Goal: Task Accomplishment & Management: Use online tool/utility

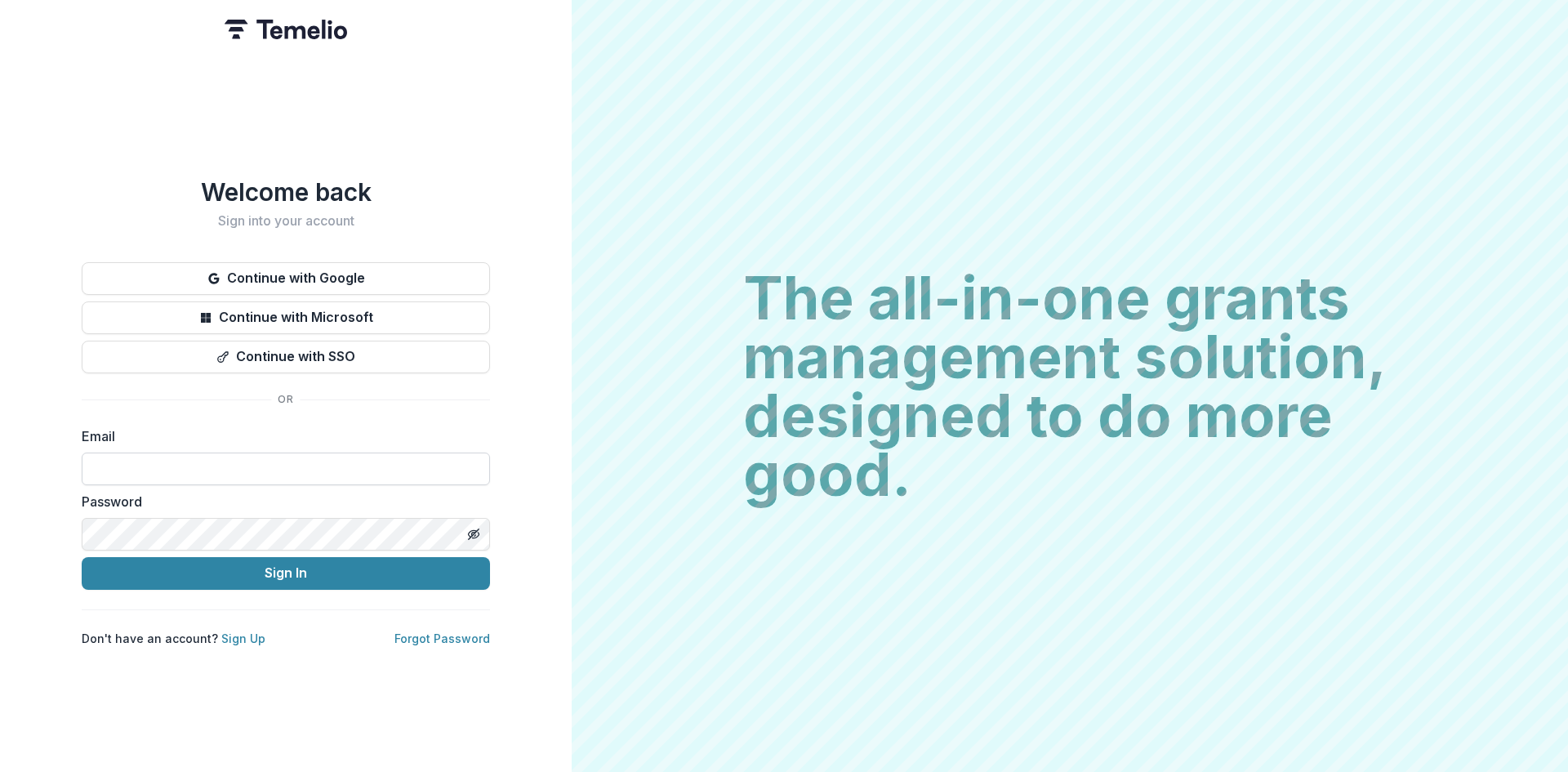
click at [412, 467] on input at bounding box center [286, 468] width 408 height 33
type input "**********"
click at [288, 560] on button "Sign In" at bounding box center [286, 573] width 408 height 33
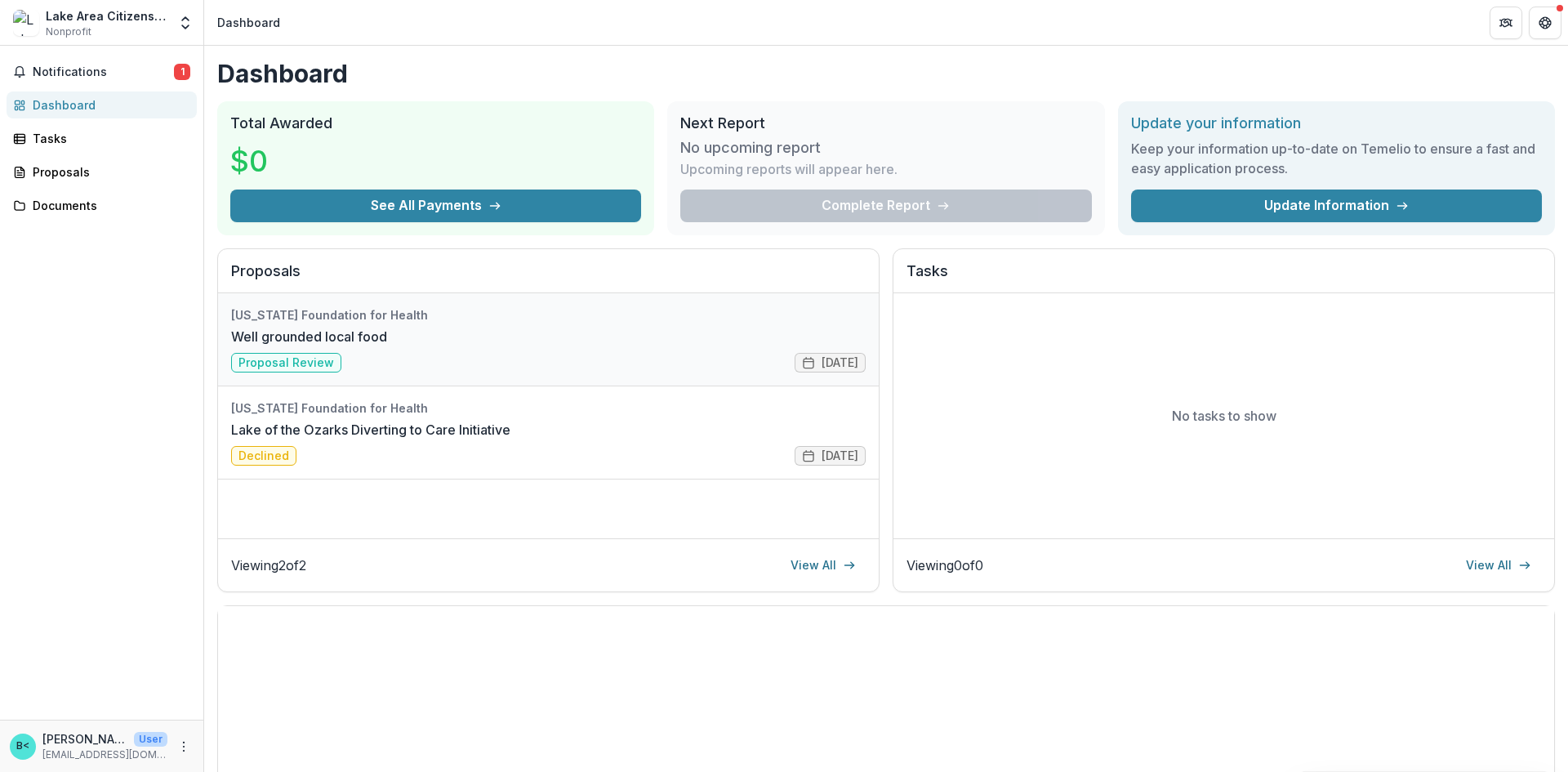
click at [312, 346] on link "Well grounded local food" at bounding box center [309, 336] width 156 height 19
